Goal: Task Accomplishment & Management: Use online tool/utility

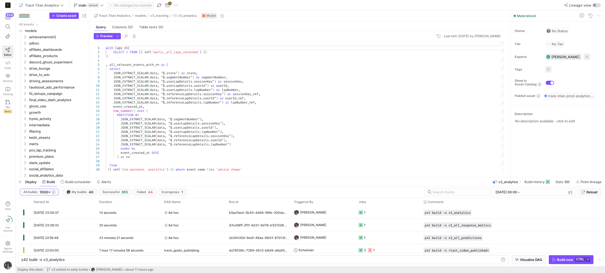
click at [3, 29] on span at bounding box center [7, 26] width 11 height 9
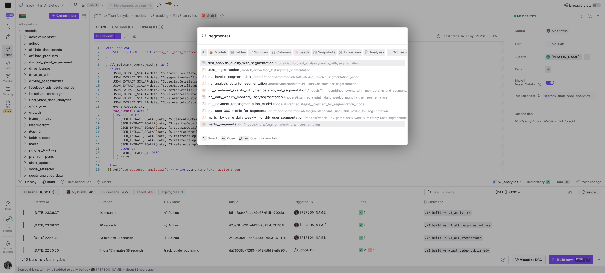
type input "segmentat"
click at [252, 125] on div "/models/" at bounding box center [249, 125] width 13 height 4
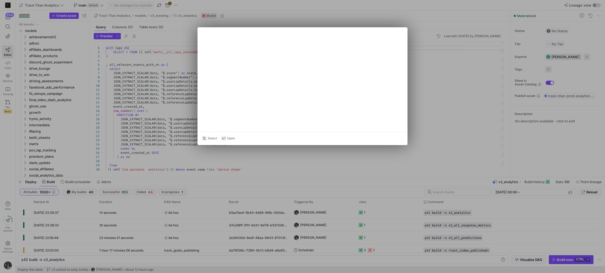
type textarea "WITH user_signup AS (SELECT * FROM {{ ref('int__user_signup') }}) , user_device…"
type textarea "y42 build -s marts__segmentation"
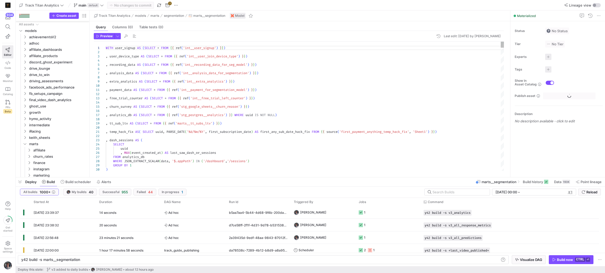
scroll to position [77, 0]
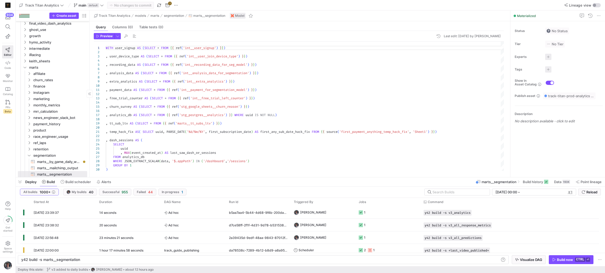
click at [20, 184] on span "button" at bounding box center [20, 182] width 8 height 9
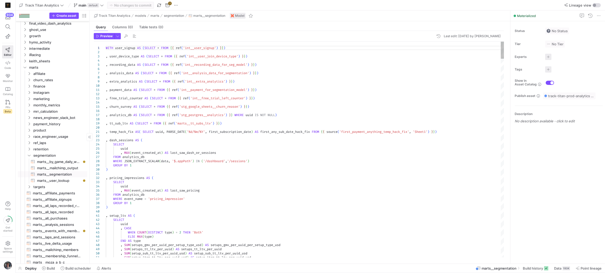
click at [43, 174] on span "marts__segmentation​​​​​​​​​​" at bounding box center [59, 175] width 44 height 6
click at [53, 271] on span at bounding box center [48, 268] width 17 height 8
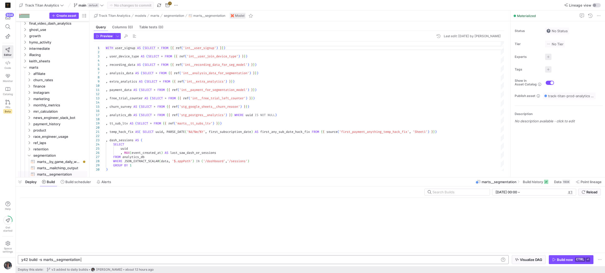
click at [81, 259] on div "y42 build -s marts__segmentation" at bounding box center [259, 260] width 477 height 4
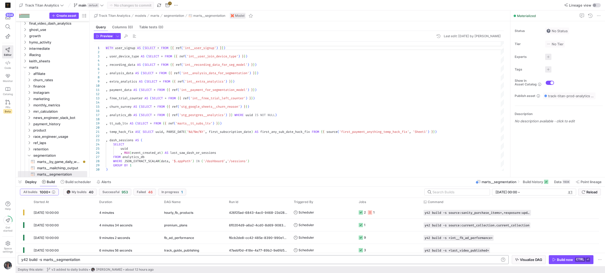
click at [44, 260] on div "y42 build -s marts__segmentation" at bounding box center [259, 260] width 477 height 4
type textarea "y42 build -s +marts__segmentation"
click at [514, 257] on span "button" at bounding box center [528, 260] width 33 height 8
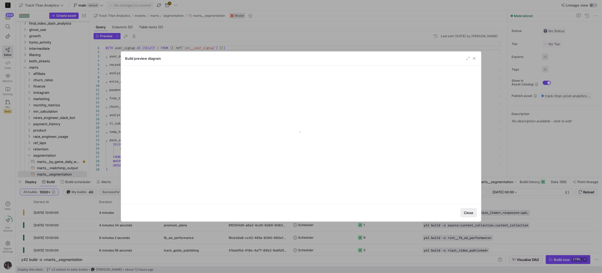
click at [468, 215] on span "Close" at bounding box center [468, 213] width 9 height 4
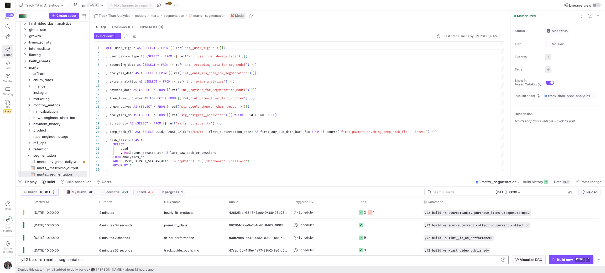
scroll to position [0, 24]
drag, startPoint x: 407, startPoint y: 258, endPoint x: 19, endPoint y: 262, distance: 387.8
click at [21, 262] on div "y42 build -s +marts__segmentation" at bounding box center [259, 260] width 477 height 4
